Goal: Ask a question

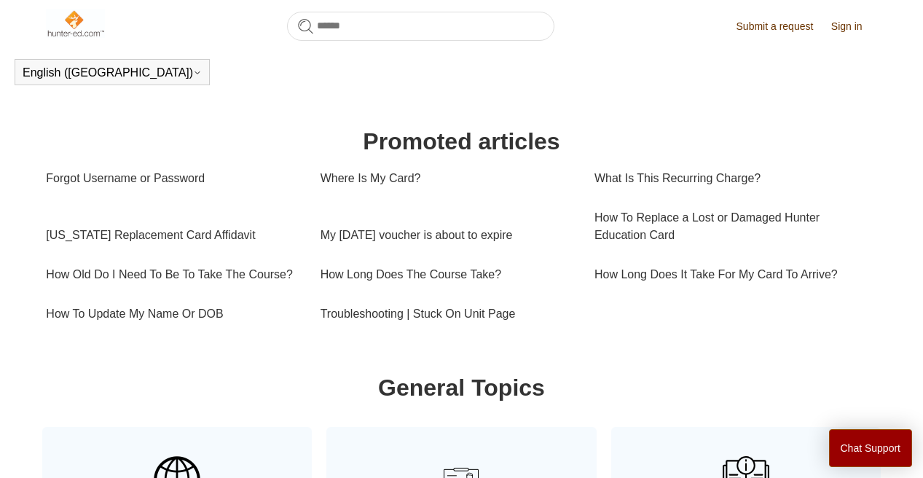
scroll to position [459, 0]
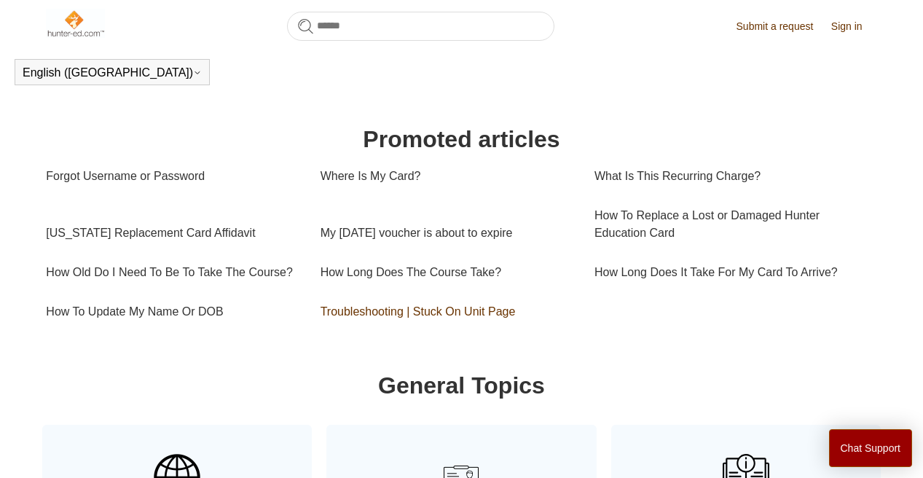
click at [449, 330] on link "Troubleshooting | Stuck On Unit Page" at bounding box center [446, 311] width 252 height 39
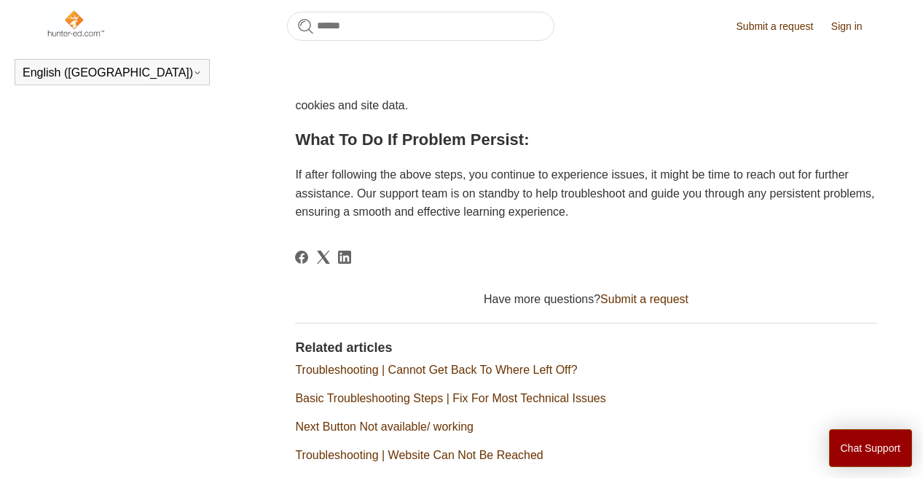
scroll to position [642, 0]
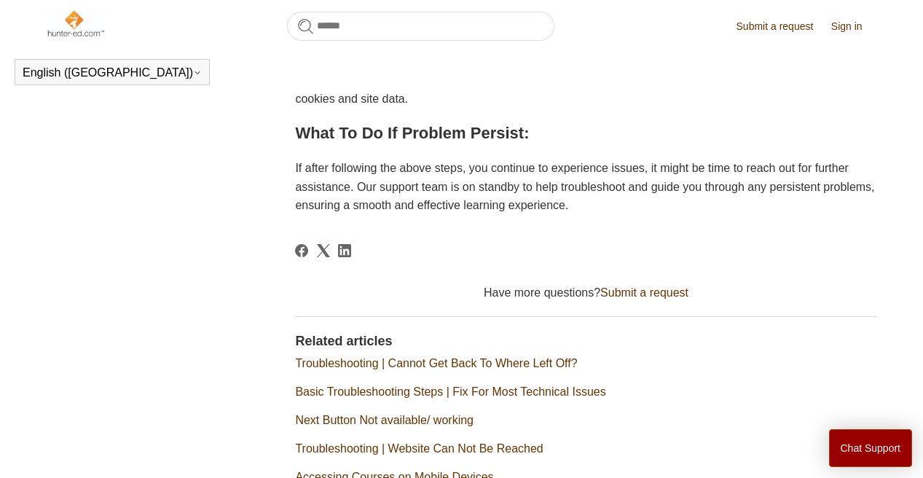
click at [663, 299] on link "Submit a request" at bounding box center [644, 292] width 88 height 12
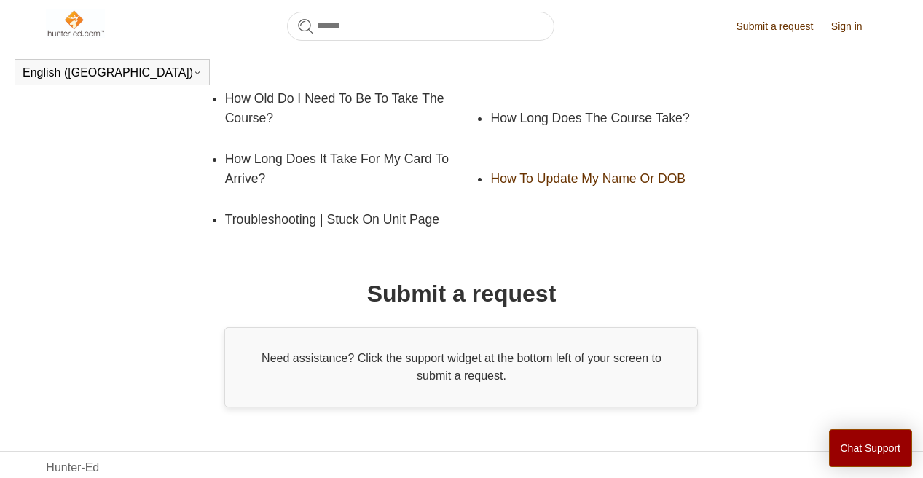
scroll to position [372, 0]
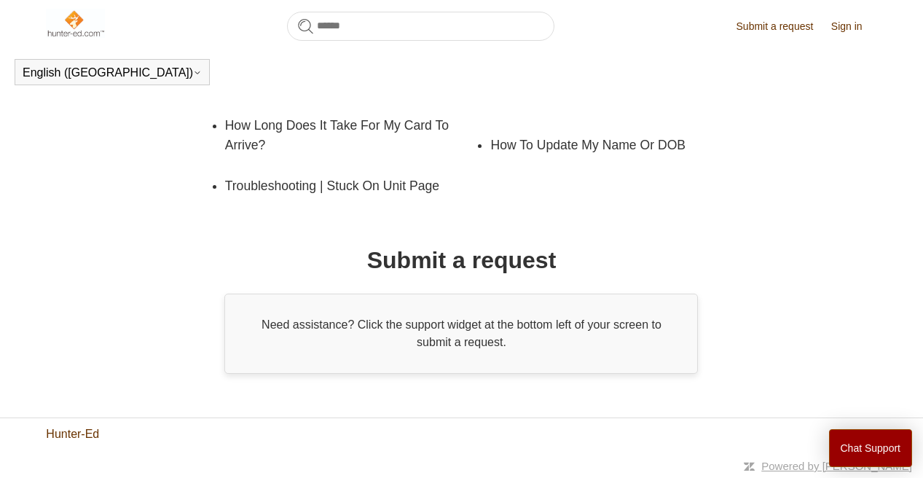
click at [75, 433] on link "Hunter-Ed" at bounding box center [72, 433] width 53 height 17
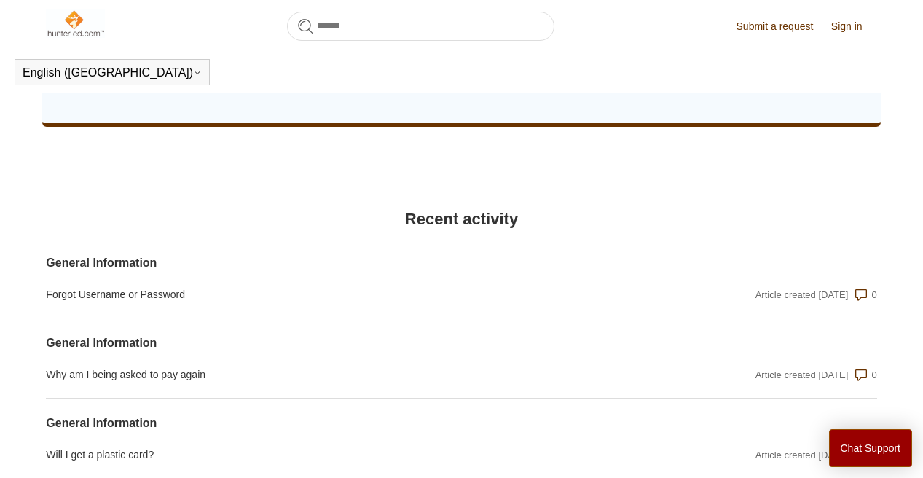
scroll to position [1078, 0]
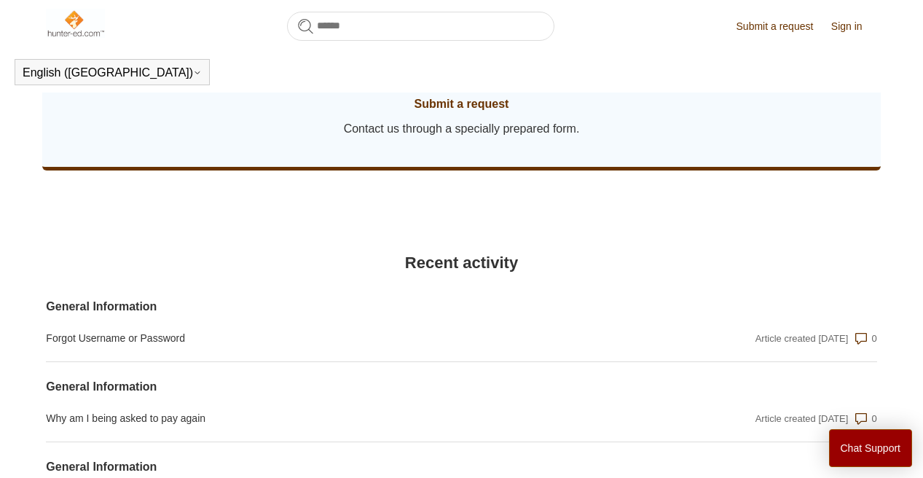
click at [441, 113] on span "Submit a request" at bounding box center [461, 103] width 794 height 17
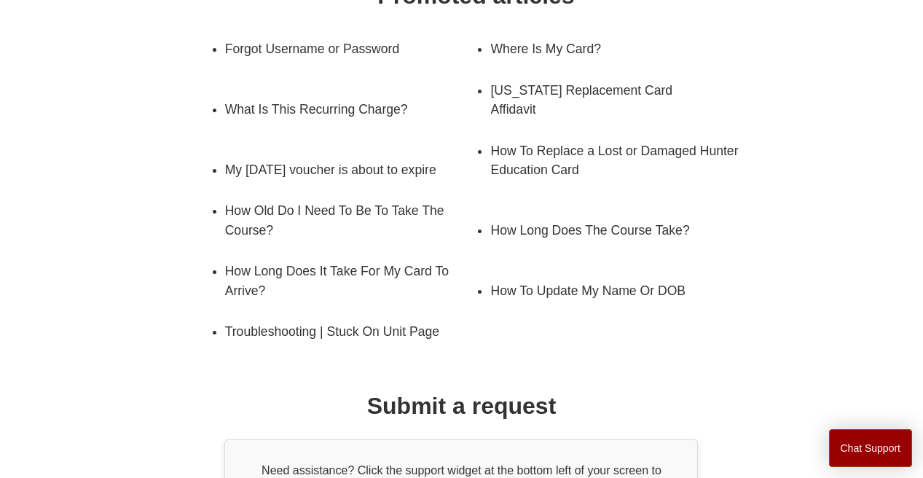
scroll to position [372, 0]
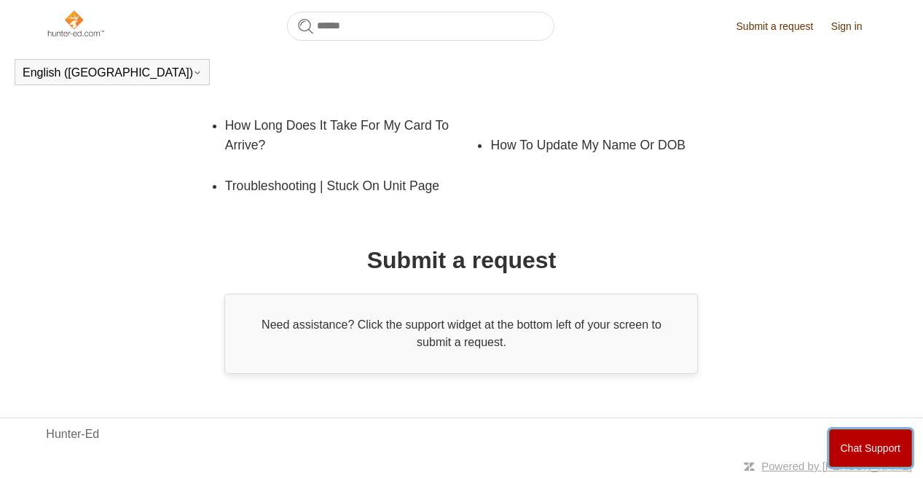
click at [846, 440] on button "Chat Support" at bounding box center [871, 448] width 84 height 38
